Goal: Communication & Community: Share content

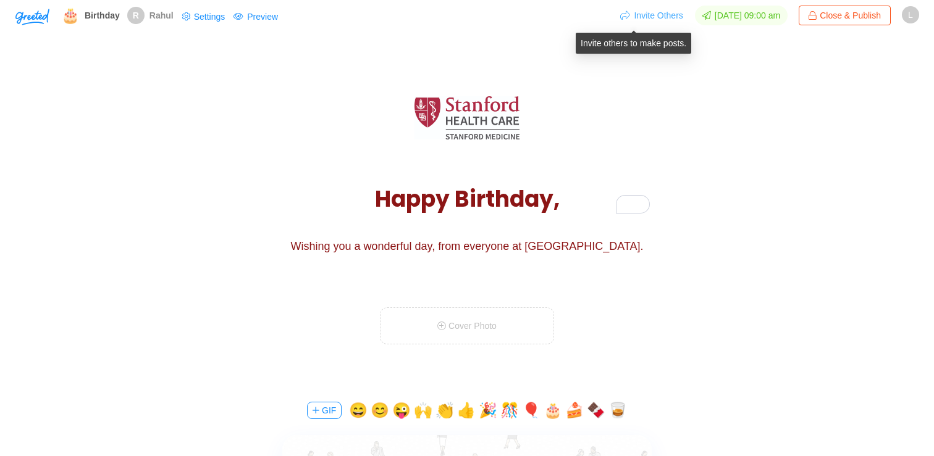
click at [646, 15] on button "Invite Others" at bounding box center [651, 16] width 64 height 20
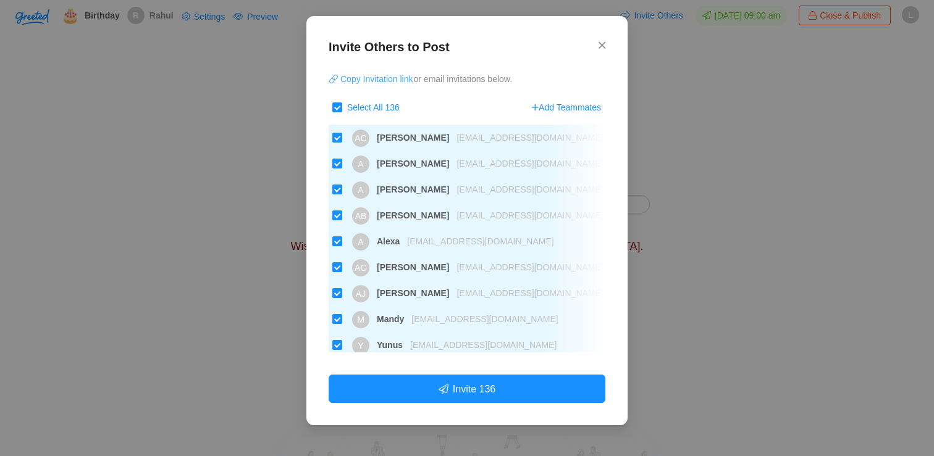
click at [378, 78] on button "Copy Invitation link" at bounding box center [370, 79] width 85 height 20
click at [607, 39] on div "Invite Others to Post Copy Invitation link or email invitations below. Select A…" at bounding box center [466, 221] width 321 height 410
click at [598, 51] on span "Close" at bounding box center [601, 45] width 7 height 35
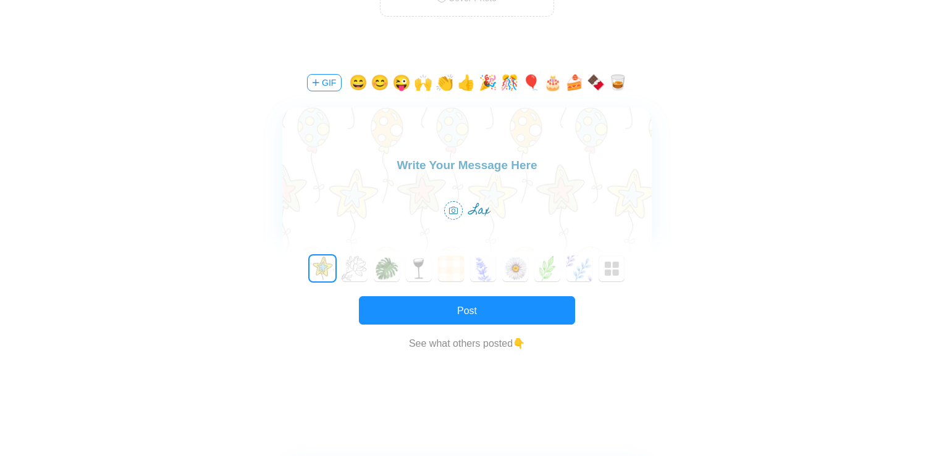
scroll to position [322, 0]
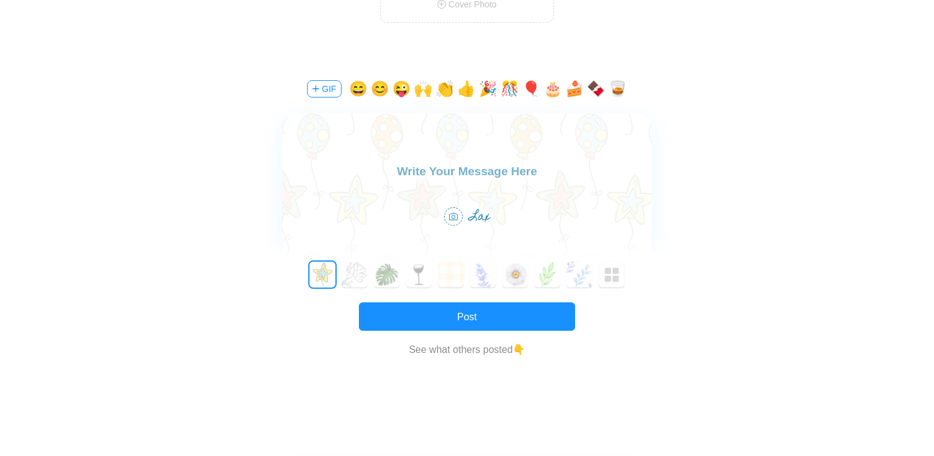
click at [441, 201] on label at bounding box center [466, 194] width 369 height 161
click at [441, 190] on textarea at bounding box center [466, 176] width 369 height 28
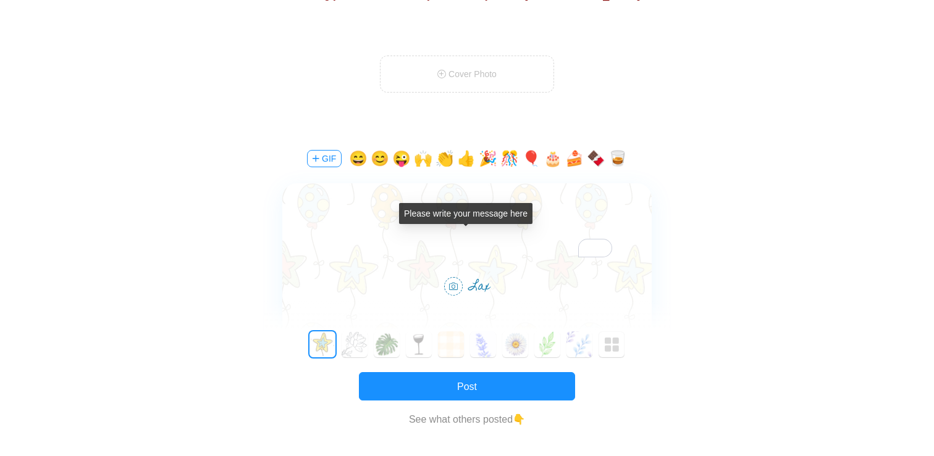
scroll to position [227, 0]
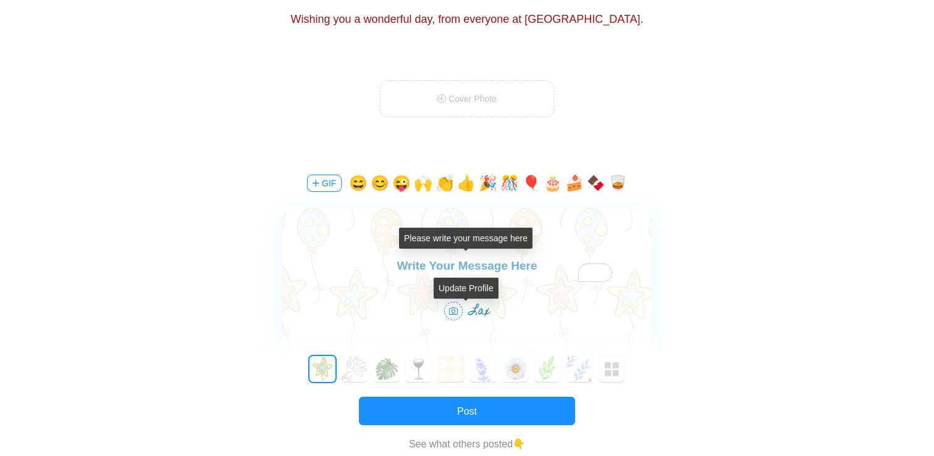
click at [435, 279] on div "Update Profile" at bounding box center [465, 288] width 65 height 21
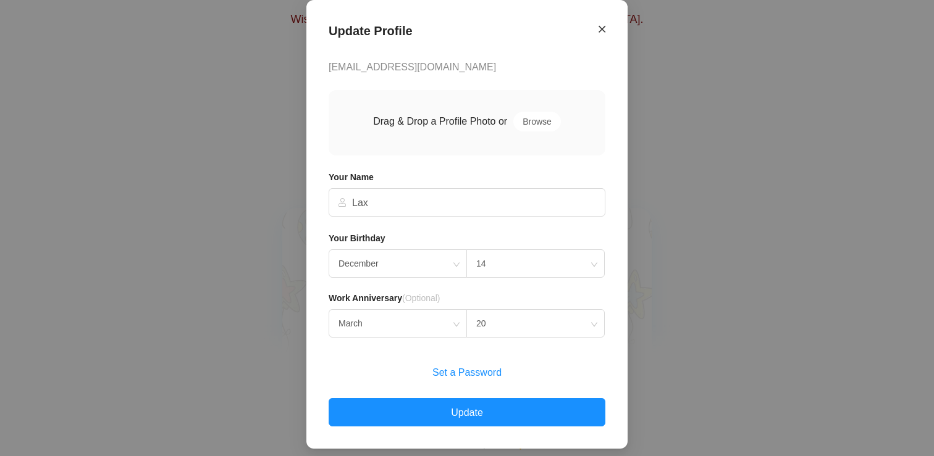
click at [600, 29] on icon "Close" at bounding box center [601, 28] width 7 height 11
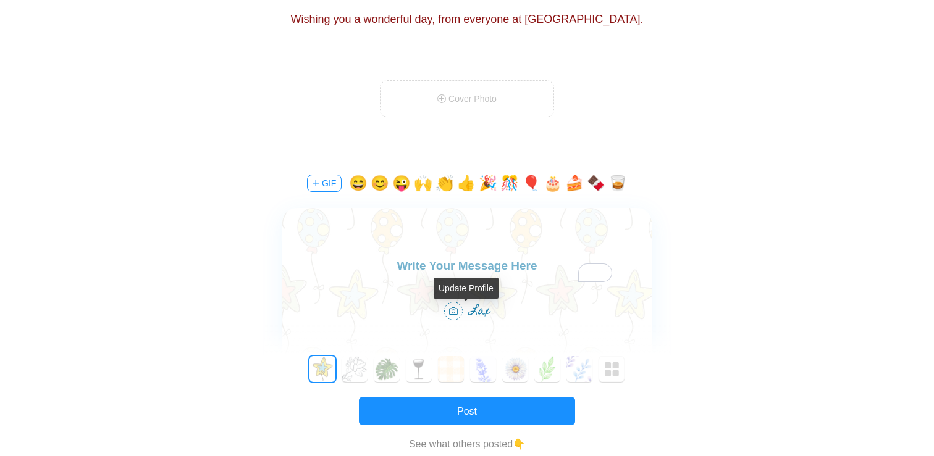
click at [454, 314] on icon at bounding box center [453, 311] width 9 height 9
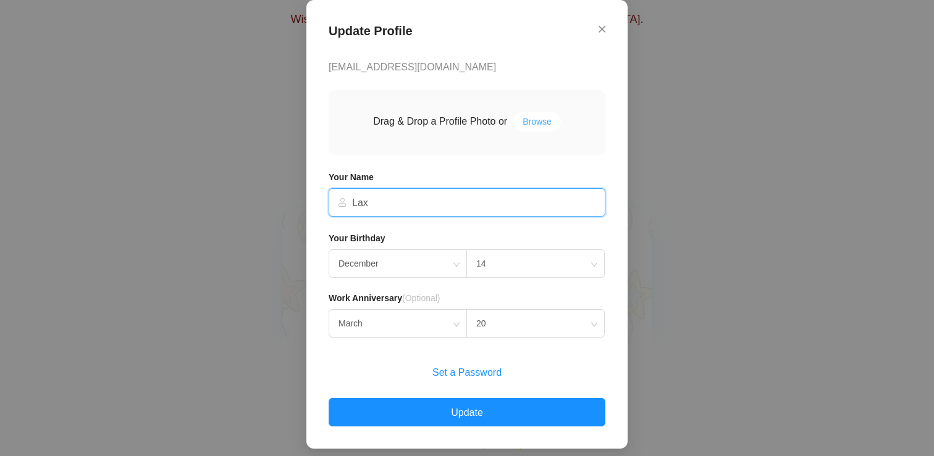
click at [543, 126] on button "Browse" at bounding box center [537, 122] width 48 height 20
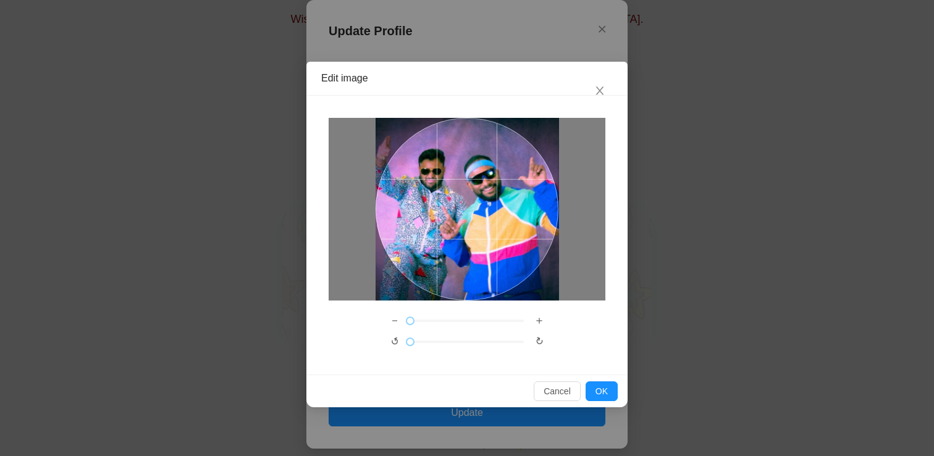
click at [591, 94] on div "Edit image" at bounding box center [466, 79] width 321 height 34
click at [596, 93] on icon "close" at bounding box center [599, 90] width 11 height 11
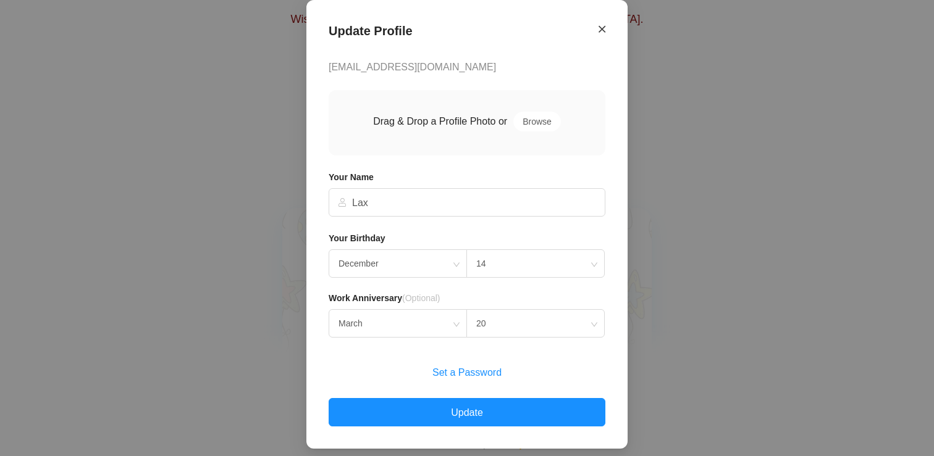
click at [601, 30] on icon "Close" at bounding box center [601, 28] width 7 height 11
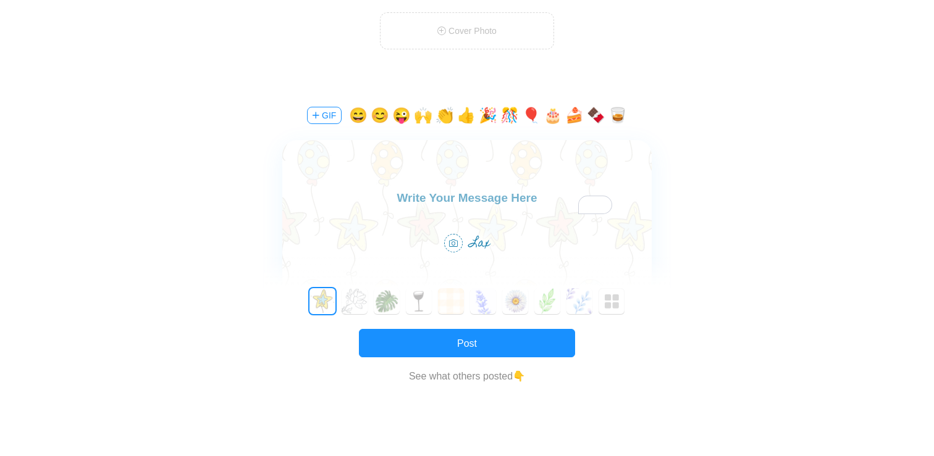
scroll to position [303, 0]
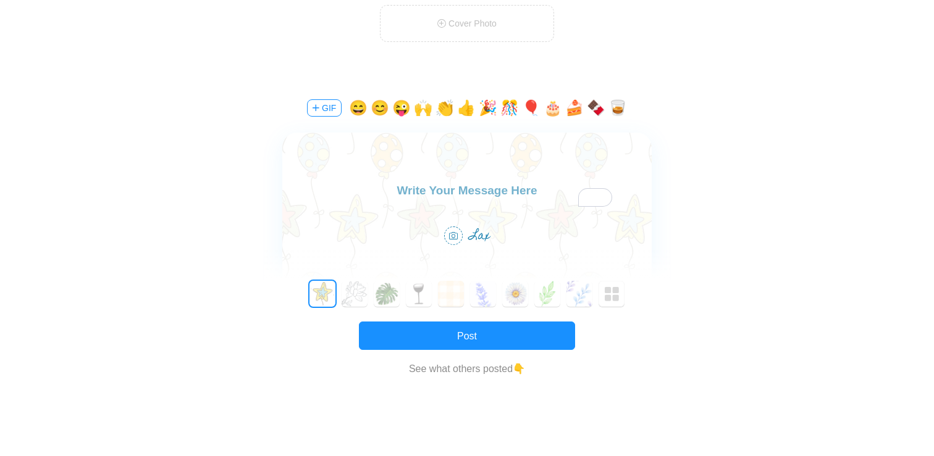
click at [327, 109] on button "GIF" at bounding box center [324, 107] width 35 height 17
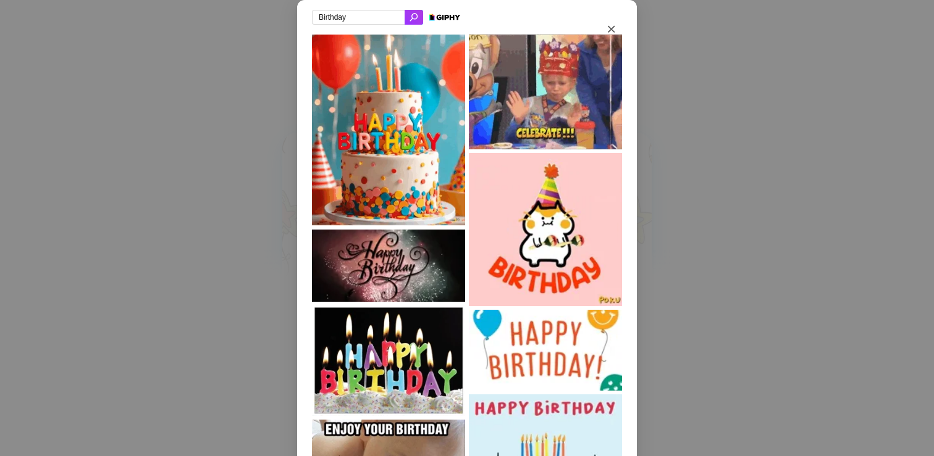
click at [389, 20] on input "Birthday" at bounding box center [358, 17] width 93 height 15
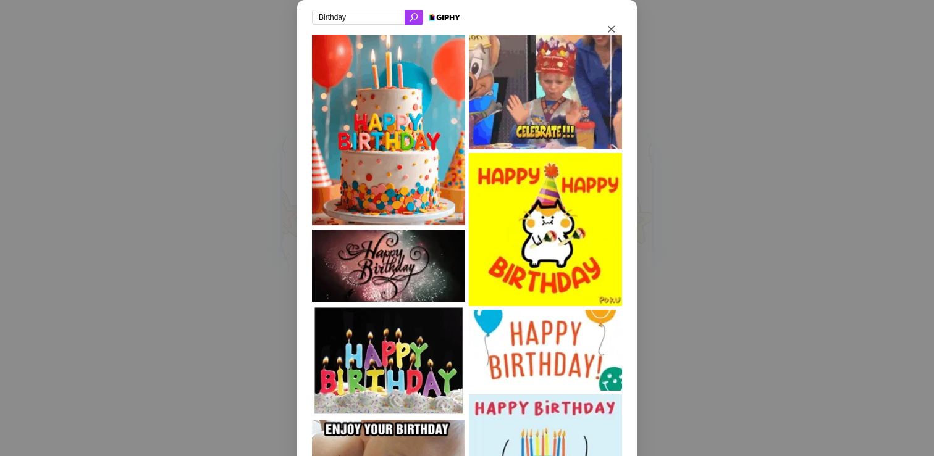
click at [416, 20] on icon at bounding box center [413, 17] width 11 height 9
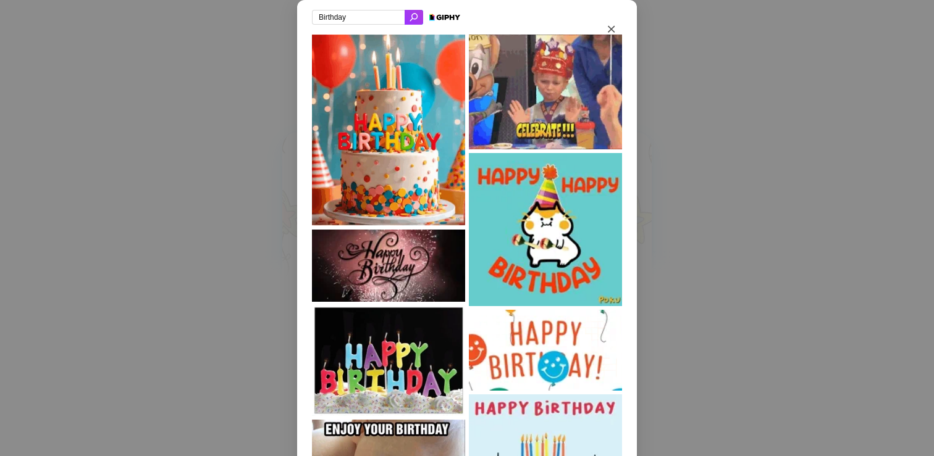
click at [380, 15] on input "Birthday" at bounding box center [358, 17] width 93 height 15
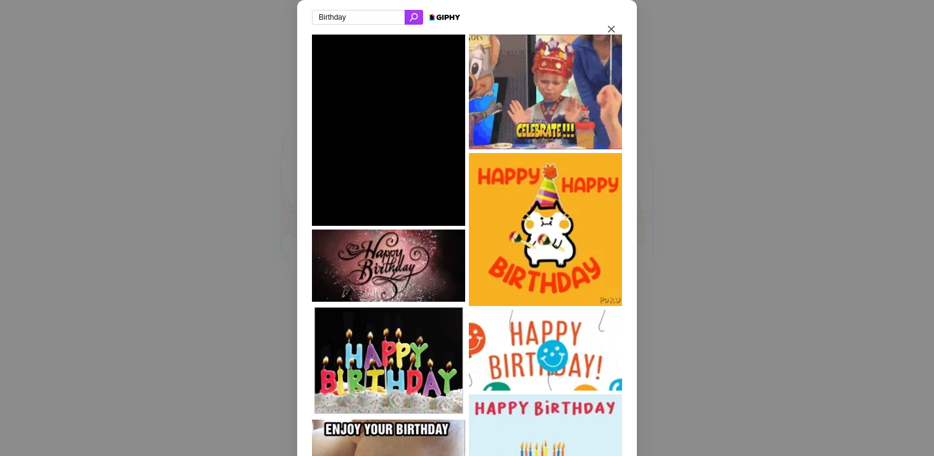
click at [380, 15] on input "Birthday" at bounding box center [358, 17] width 93 height 15
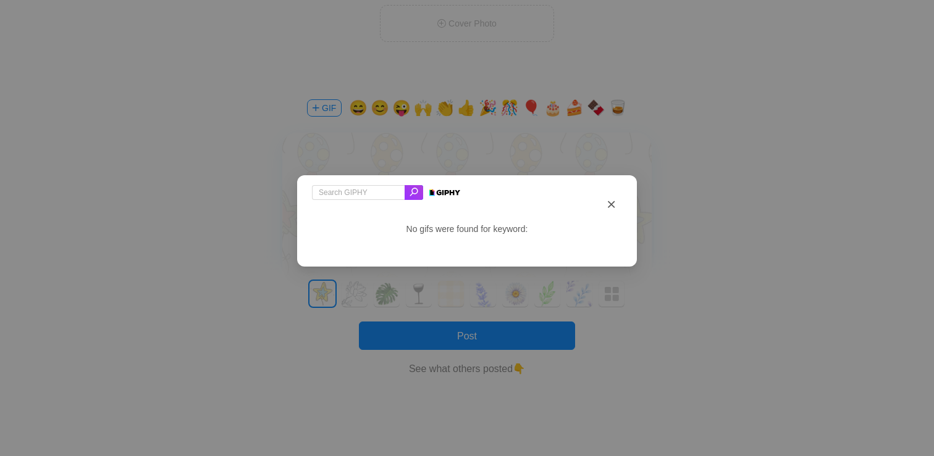
click at [610, 207] on icon "Close" at bounding box center [611, 204] width 7 height 11
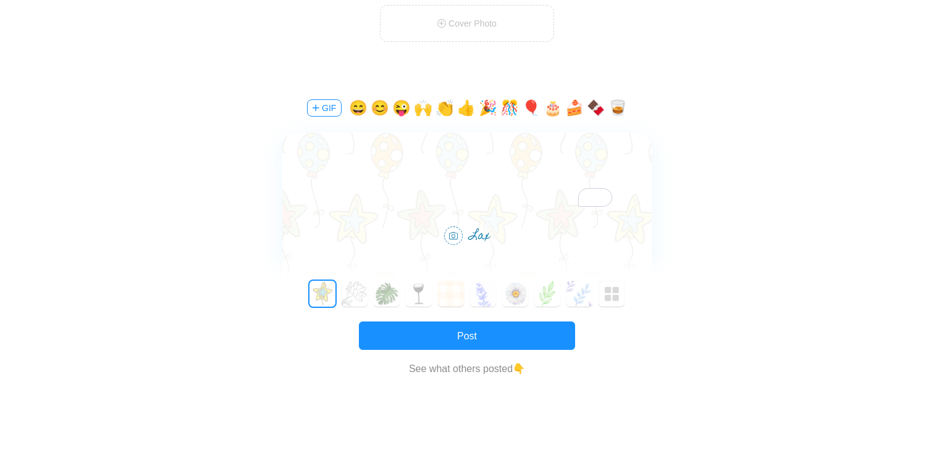
click at [430, 200] on textarea "To enrich screen reader interactions, please activate Accessibility in Grammarl…" at bounding box center [466, 195] width 369 height 28
click at [460, 196] on textarea "Happy Birthday Rahul!" at bounding box center [466, 195] width 369 height 28
click at [552, 188] on textarea "Happy Birthday, Rahul!" at bounding box center [466, 195] width 369 height 28
type textarea "Happy Birthday, Rahul!"
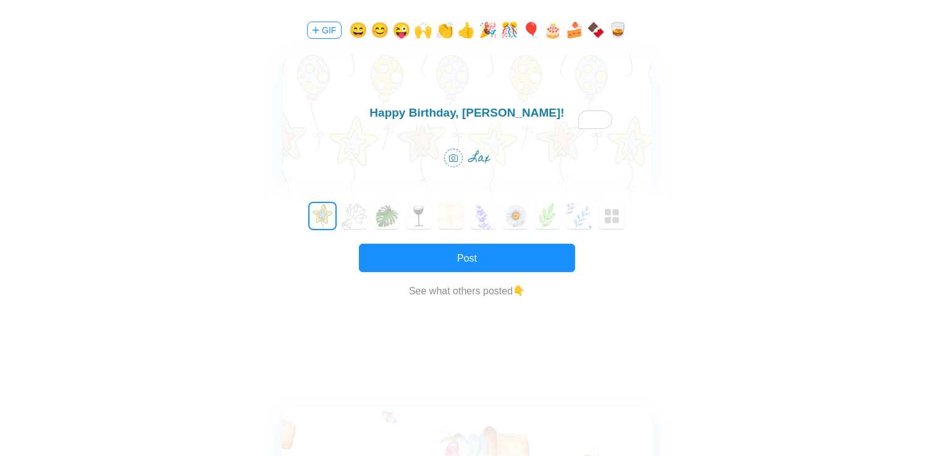
scroll to position [740, 0]
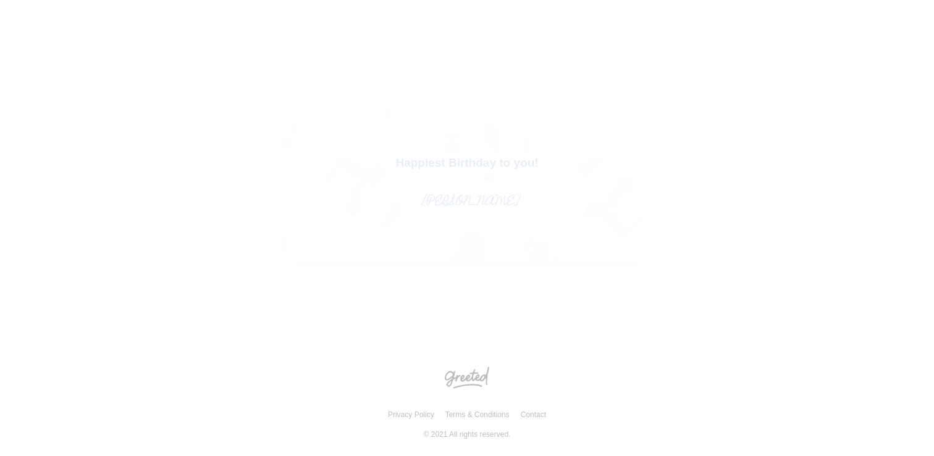
scroll to position [740, 0]
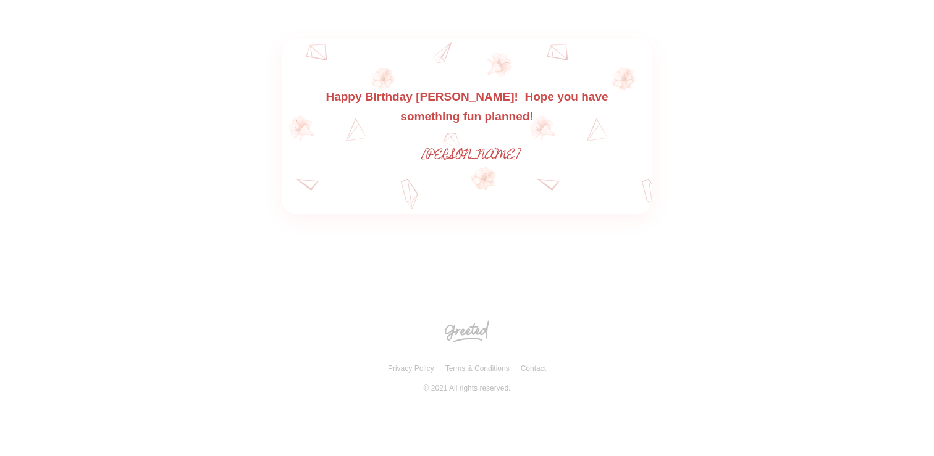
scroll to position [977, 0]
